Goal: Information Seeking & Learning: Find specific fact

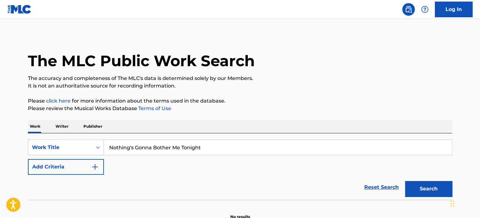
type input "Nothing's Gonna Bother Me Tonight"
click at [422, 184] on button "Search" at bounding box center [428, 189] width 47 height 16
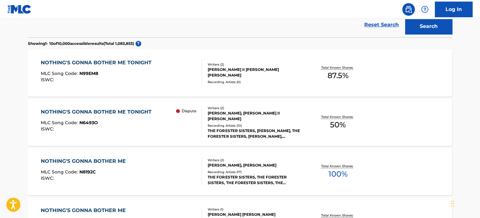
scroll to position [164, 0]
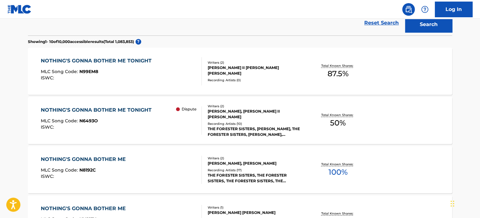
click at [101, 159] on div "NOTHING'S GONNA BOTHER ME" at bounding box center [85, 160] width 88 height 8
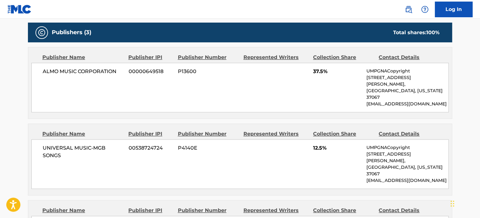
scroll to position [271, 0]
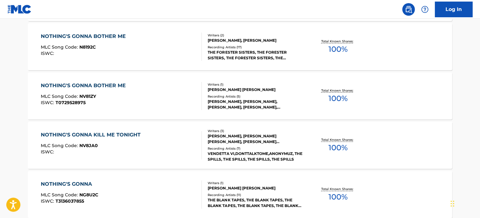
scroll to position [181, 0]
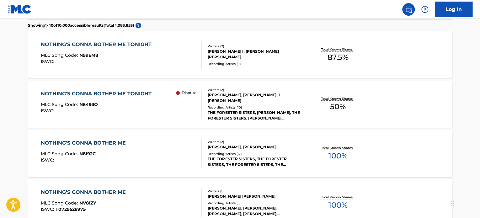
click at [151, 46] on div "NOTHING'S GONNA BOTHER ME TONIGHT" at bounding box center [98, 45] width 114 height 8
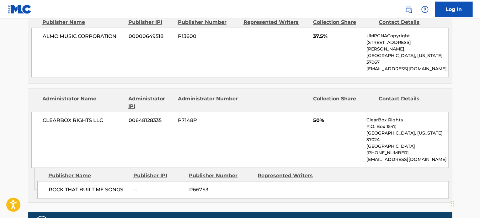
scroll to position [312, 0]
